Goal: Complete application form

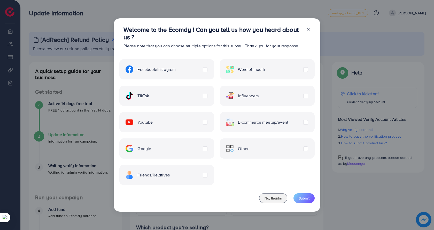
click at [240, 71] on span "Word of mouth" at bounding box center [251, 69] width 27 height 6
click at [305, 196] on span "Submit" at bounding box center [304, 197] width 11 height 5
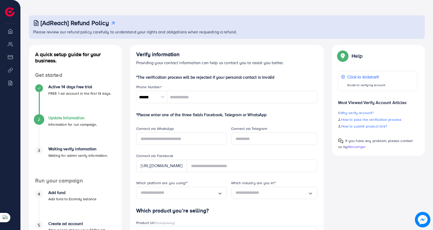
scroll to position [8, 0]
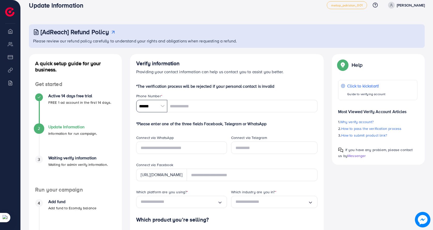
click at [156, 106] on input "******" at bounding box center [151, 106] width 31 height 12
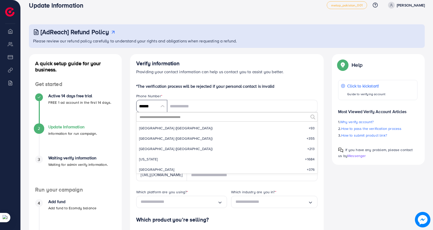
scroll to position [2399, 0]
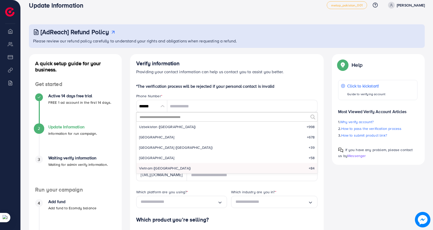
click at [166, 114] on input "text" at bounding box center [223, 116] width 169 height 9
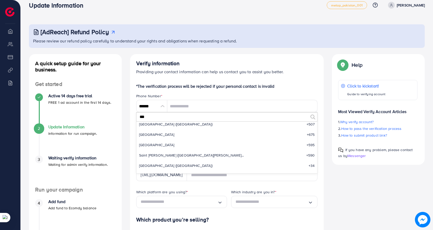
scroll to position [0, 0]
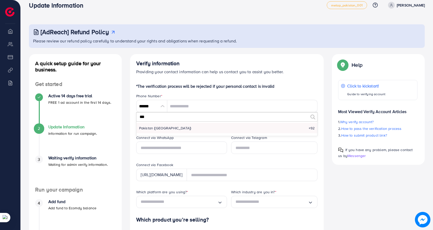
type input "***"
click at [154, 129] on span "Pakistan (‫[GEOGRAPHIC_DATA]‬‎)" at bounding box center [165, 127] width 52 height 5
type input "******"
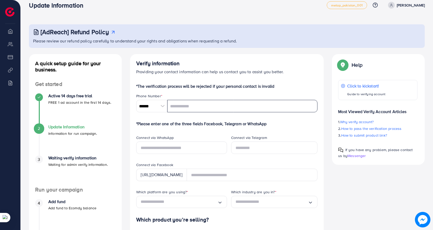
click at [170, 101] on input "tel" at bounding box center [242, 106] width 150 height 12
type input "*"
type input "**********"
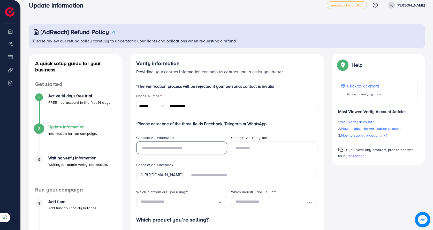
click at [170, 148] on input "text" at bounding box center [181, 147] width 91 height 12
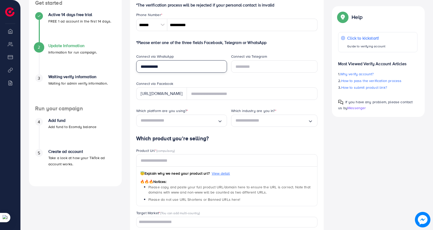
scroll to position [85, 0]
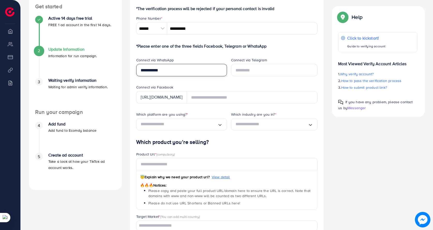
type input "**********"
click at [185, 126] on input "Search for option" at bounding box center [179, 124] width 77 height 8
click at [151, 140] on form "**********" at bounding box center [226, 135] width 181 height 261
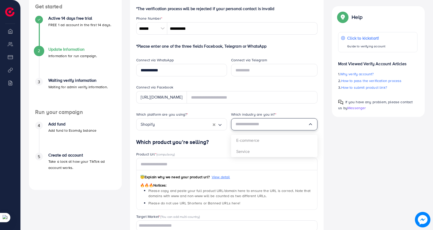
click at [272, 125] on input "Search for option" at bounding box center [271, 124] width 73 height 8
click at [255, 139] on div "Which platform are you using? * Shopify Loading... Which industry are you in? *…" at bounding box center [227, 125] width 190 height 27
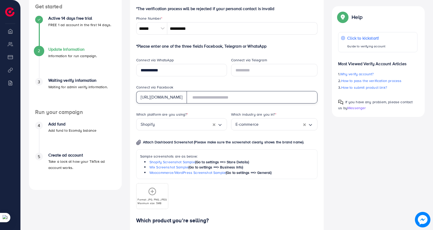
click at [218, 100] on input "text" at bounding box center [252, 97] width 131 height 12
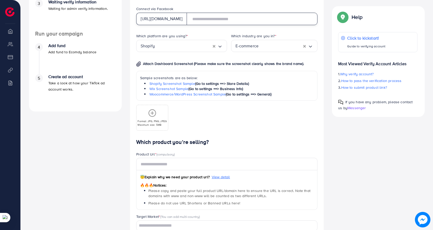
scroll to position [215, 0]
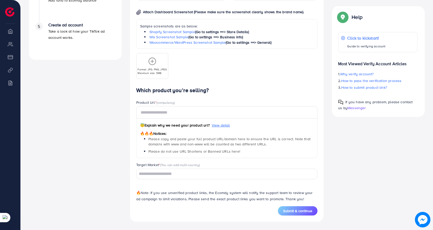
click at [294, 213] on span "Submit & continue" at bounding box center [297, 210] width 29 height 5
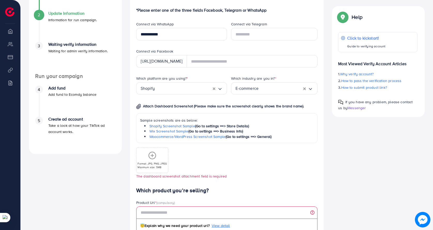
scroll to position [121, 0]
click at [220, 89] on icon "Search for option" at bounding box center [219, 89] width 5 height 5
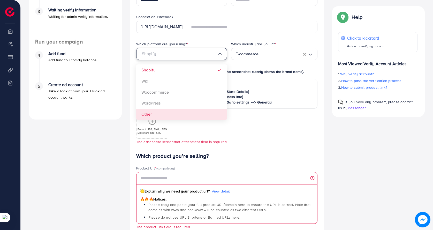
scroll to position [146, 0]
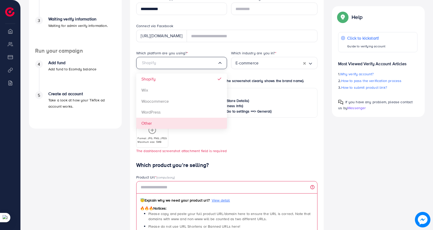
click at [142, 123] on div "Which platform are you using? * Shopify Loading... Shopify Wix Woocommerce Word…" at bounding box center [227, 105] width 190 height 111
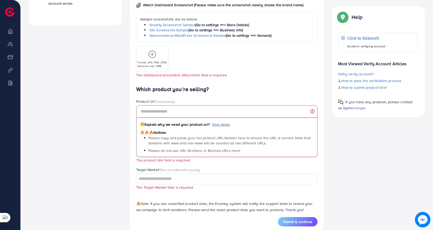
scroll to position [250, 0]
click at [301, 219] on span "Submit & continue" at bounding box center [297, 220] width 29 height 5
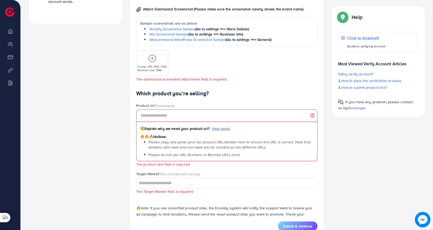
scroll to position [266, 0]
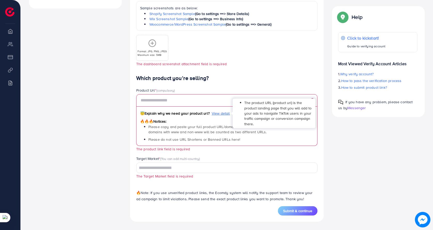
click at [220, 113] on span "View detail" at bounding box center [221, 113] width 18 height 5
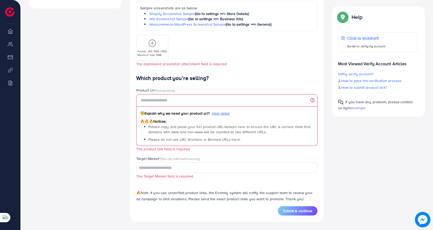
click at [167, 91] on span "(compulsory)" at bounding box center [165, 90] width 19 height 5
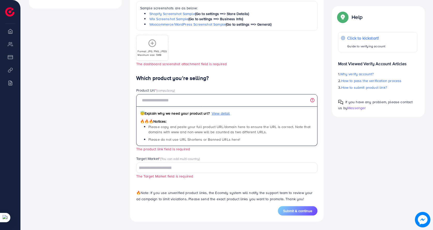
click at [168, 97] on input "text" at bounding box center [226, 100] width 181 height 12
paste input "**********"
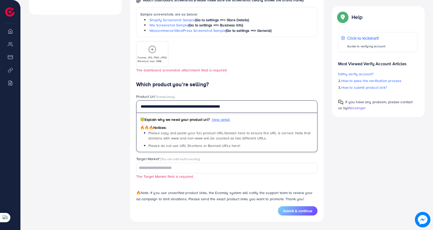
scroll to position [260, 0]
type input "**********"
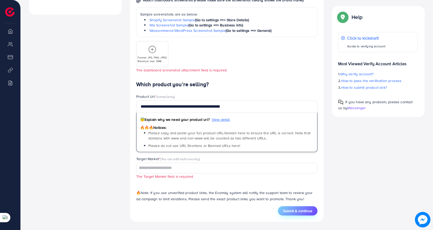
click at [289, 211] on span "Submit & continue" at bounding box center [297, 210] width 29 height 5
click at [303, 209] on span "Submit & continue" at bounding box center [297, 210] width 29 height 5
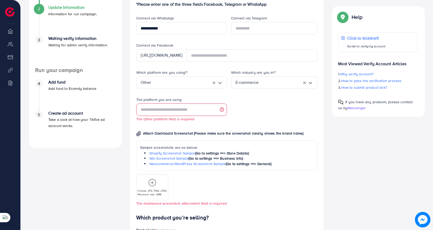
scroll to position [129, 0]
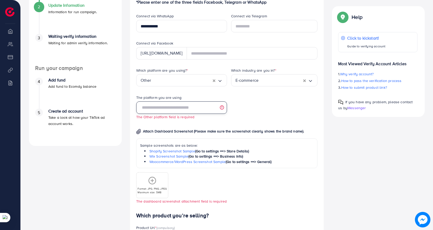
click at [184, 111] on input "text" at bounding box center [181, 107] width 91 height 12
click at [185, 112] on input "text" at bounding box center [181, 107] width 91 height 12
click at [285, 83] on input "Search for option" at bounding box center [280, 80] width 45 height 8
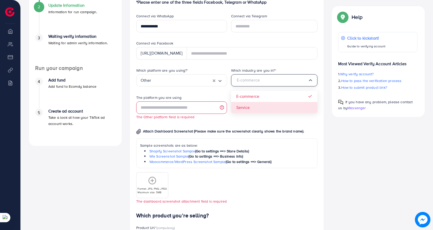
click at [261, 106] on div "Which platform are you using? * Other Loading... Which industry are you in? * E…" at bounding box center [227, 140] width 190 height 144
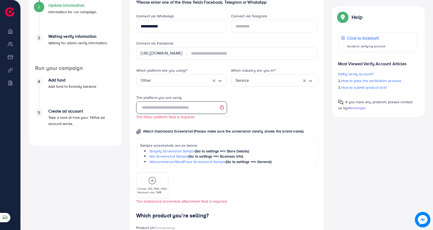
click at [196, 110] on input "text" at bounding box center [181, 107] width 91 height 12
click at [285, 94] on div "Which industry are you in? * Service Loading..." at bounding box center [274, 81] width 95 height 27
click at [203, 106] on input "text" at bounding box center [181, 107] width 91 height 12
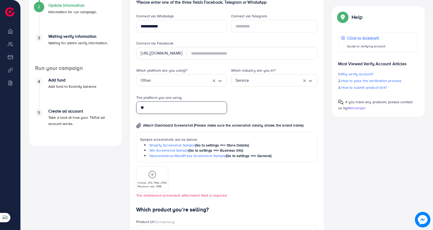
type input "*"
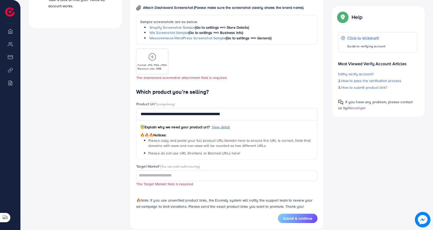
scroll to position [254, 0]
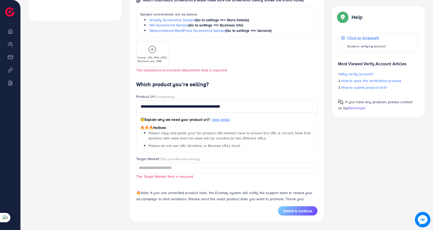
type input "********"
click at [199, 169] on input "Search for option" at bounding box center [224, 168] width 174 height 8
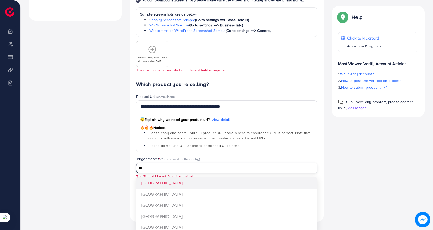
scroll to position [257, 0]
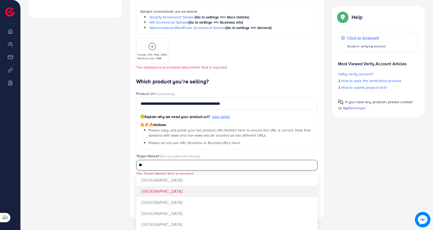
type input "**"
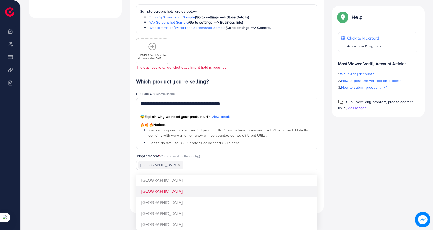
click at [144, 189] on div "**********" at bounding box center [226, 137] width 181 height 119
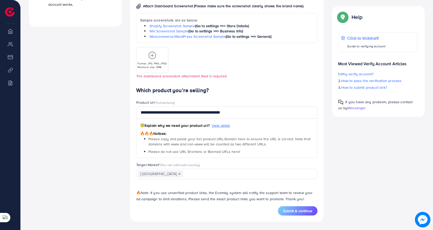
scroll to position [248, 0]
click at [303, 211] on span "Submit & continue" at bounding box center [297, 210] width 29 height 5
drag, startPoint x: 146, startPoint y: 61, endPoint x: 160, endPoint y: 71, distance: 17.3
click at [146, 61] on div "Format: JPG, PNG, JPEG Maximum size: 5MB" at bounding box center [151, 60] width 31 height 18
click at [152, 53] on icon at bounding box center [152, 55] width 8 height 8
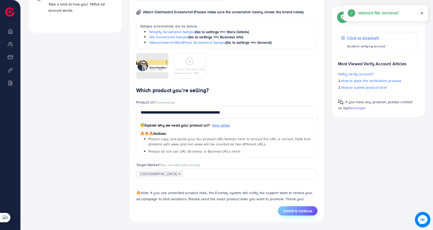
scroll to position [242, 0]
click at [286, 213] on button "Submit & continue" at bounding box center [298, 210] width 40 height 9
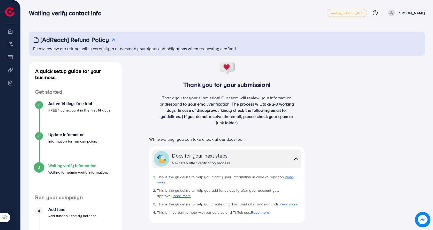
click at [10, 32] on li "Overview" at bounding box center [10, 31] width 20 height 10
click at [11, 46] on li "My ad accounts" at bounding box center [10, 44] width 20 height 10
click at [12, 59] on li "Payment" at bounding box center [10, 57] width 20 height 10
drag, startPoint x: 13, startPoint y: 70, endPoint x: 13, endPoint y: 77, distance: 7.5
click at [13, 71] on li "Product Links" at bounding box center [10, 70] width 20 height 10
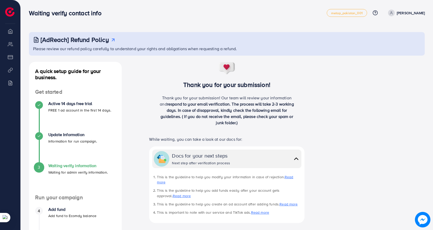
click at [14, 81] on li "Billing" at bounding box center [10, 83] width 20 height 10
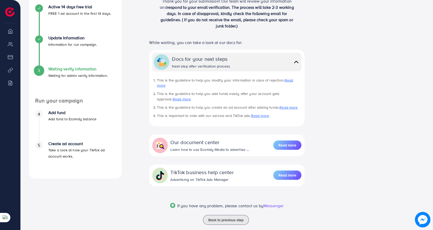
scroll to position [23, 0]
